Goal: Information Seeking & Learning: Learn about a topic

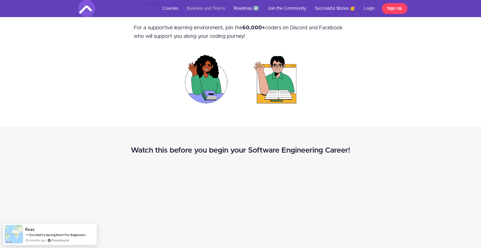
scroll to position [470, 0]
click at [170, 6] on link "Courses" at bounding box center [170, 8] width 24 height 17
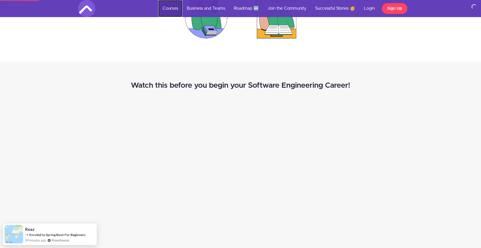
scroll to position [603, 0]
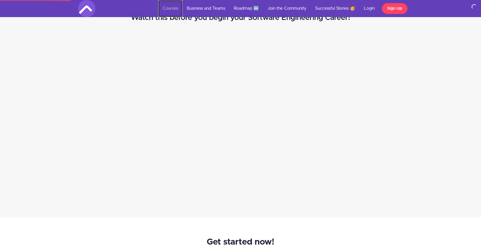
click at [167, 11] on link "Courses" at bounding box center [170, 8] width 24 height 17
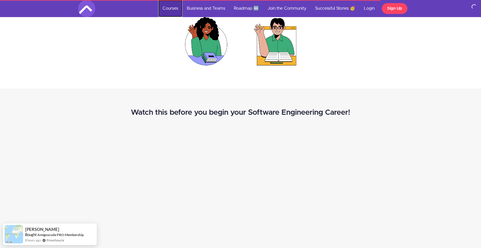
scroll to position [277, 0]
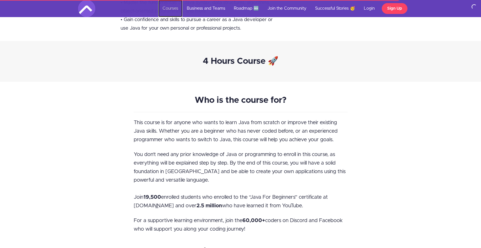
click at [169, 8] on link "Courses" at bounding box center [170, 8] width 24 height 17
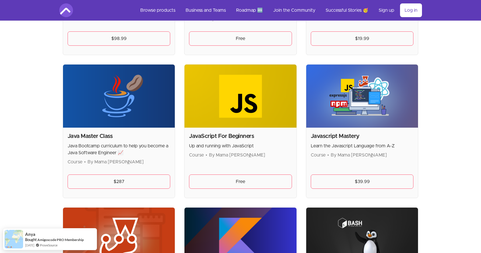
scroll to position [654, 0]
click at [125, 95] on img at bounding box center [119, 95] width 112 height 63
click at [121, 107] on img at bounding box center [119, 95] width 112 height 63
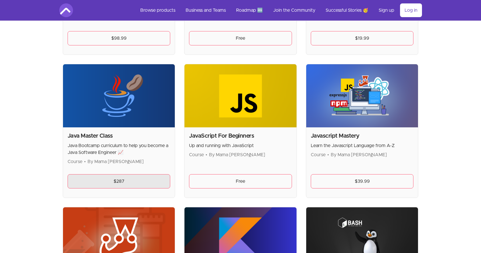
click at [120, 178] on link "$287" at bounding box center [119, 181] width 103 height 14
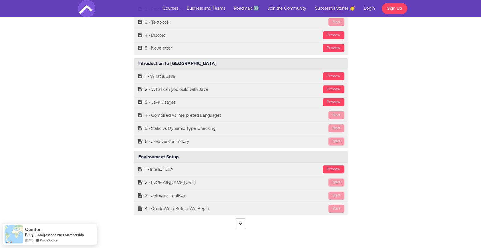
scroll to position [1524, 0]
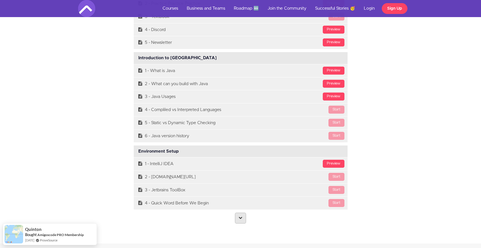
click at [239, 218] on icon at bounding box center [241, 218] width 4 height 4
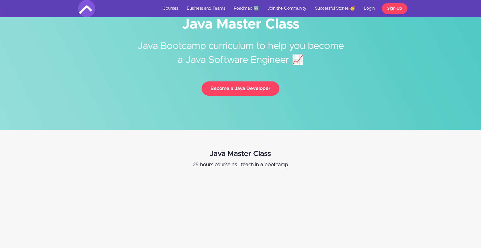
scroll to position [0, 0]
